Goal: Use online tool/utility: Utilize a website feature to perform a specific function

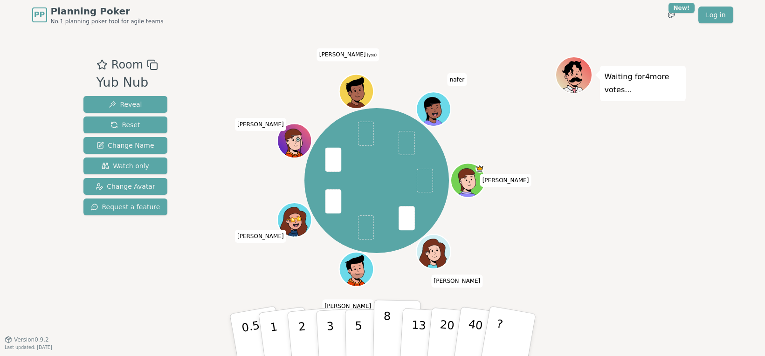
click at [389, 327] on p "8" at bounding box center [386, 335] width 8 height 50
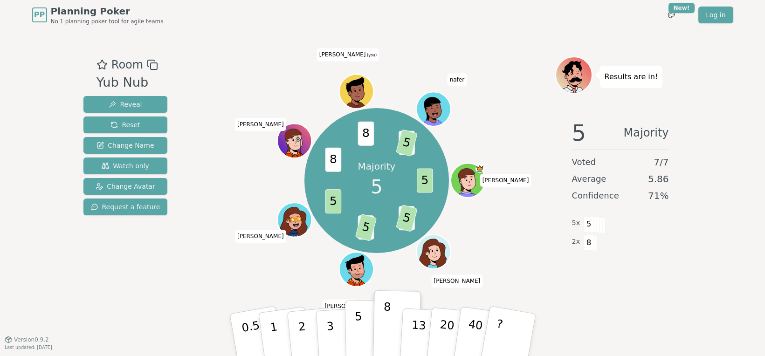
click at [362, 329] on button "5" at bounding box center [368, 335] width 48 height 71
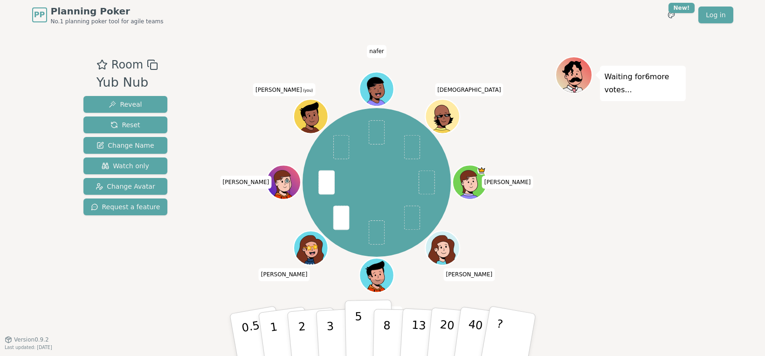
click at [359, 333] on p "5" at bounding box center [358, 335] width 8 height 50
click at [331, 338] on p "3" at bounding box center [330, 335] width 10 height 51
click at [336, 329] on button "3" at bounding box center [340, 335] width 51 height 73
click at [331, 328] on p "3" at bounding box center [330, 335] width 10 height 51
click at [361, 328] on button "5" at bounding box center [368, 335] width 48 height 71
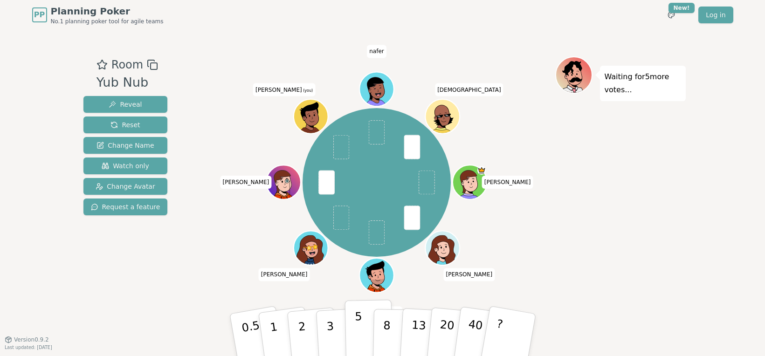
click at [364, 334] on button "5" at bounding box center [368, 335] width 48 height 71
click at [332, 328] on p "3" at bounding box center [330, 335] width 10 height 51
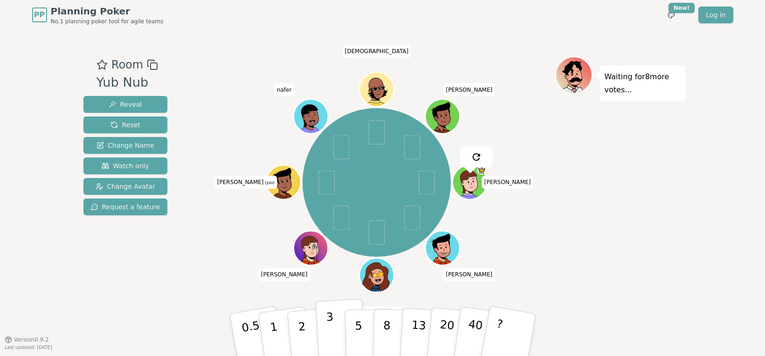
click at [330, 324] on p "3" at bounding box center [330, 335] width 10 height 51
click at [331, 329] on p "3" at bounding box center [330, 335] width 10 height 51
click at [337, 344] on button "3" at bounding box center [340, 335] width 51 height 73
click at [329, 328] on p "3" at bounding box center [330, 335] width 10 height 51
